Goal: Task Accomplishment & Management: Manage account settings

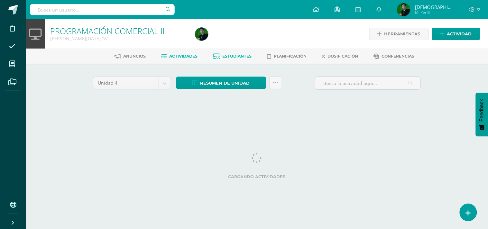
click at [243, 58] on span "Estudiantes" at bounding box center [236, 56] width 29 height 5
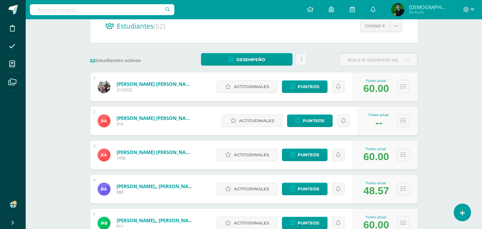
scroll to position [68, 0]
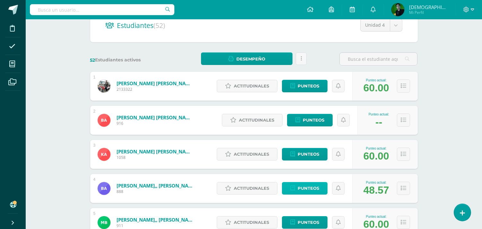
click at [309, 192] on span "Punteos" at bounding box center [309, 188] width 22 height 12
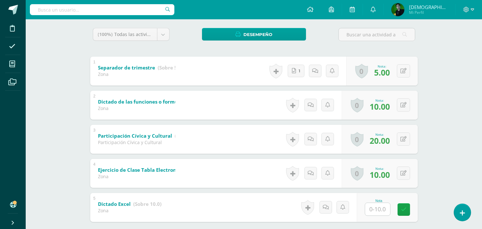
scroll to position [111, 0]
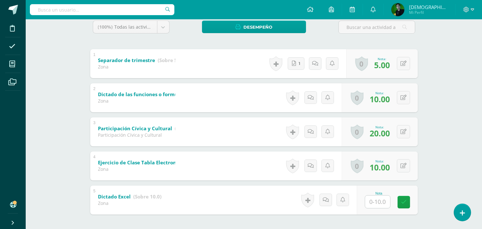
click at [375, 200] on input "text" at bounding box center [377, 201] width 25 height 13
type input "10"
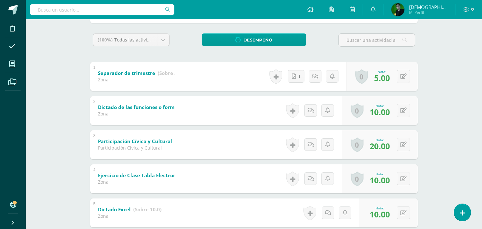
scroll to position [96, 0]
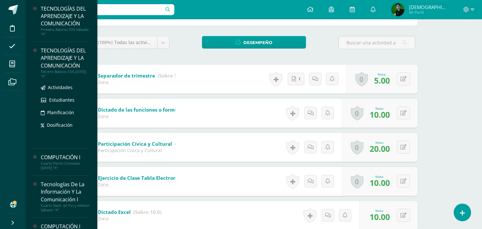
click at [48, 60] on div "TECNOLOGÍAS DEL APRENDIZAJE Y LA COMUNICACIÓN" at bounding box center [65, 58] width 49 height 22
